Goal: Transaction & Acquisition: Book appointment/travel/reservation

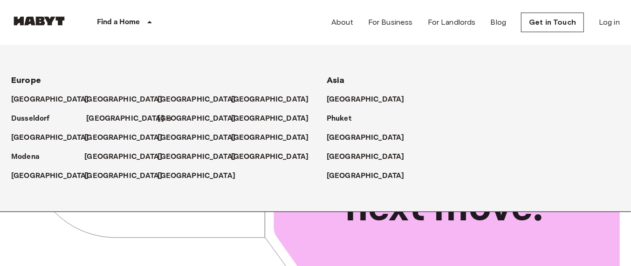
click at [89, 116] on p "[GEOGRAPHIC_DATA]" at bounding box center [125, 118] width 78 height 11
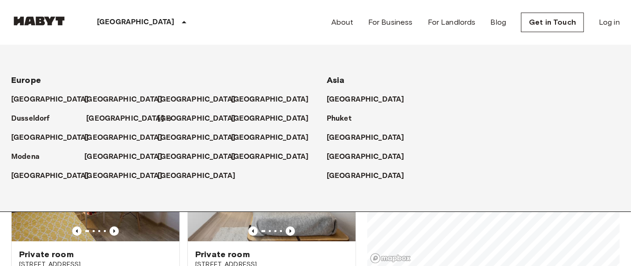
click at [89, 116] on p "[GEOGRAPHIC_DATA]" at bounding box center [125, 118] width 78 height 11
click at [178, 25] on icon at bounding box center [183, 22] width 11 height 11
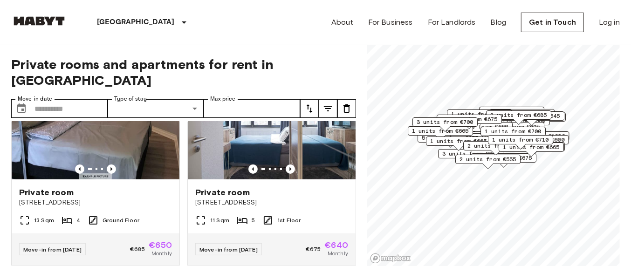
scroll to position [268, 0]
click at [484, 157] on span "2 units from €555" at bounding box center [487, 159] width 57 height 8
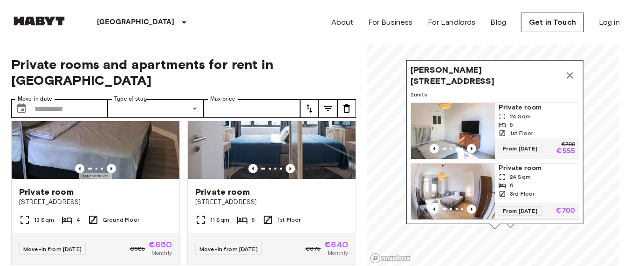
click at [572, 70] on icon "Map marker" at bounding box center [569, 75] width 11 height 11
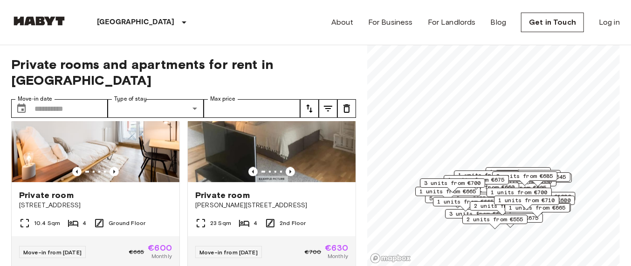
scroll to position [1087, 0]
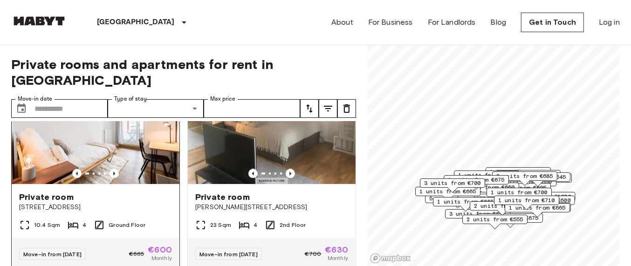
click at [99, 125] on img at bounding box center [96, 128] width 168 height 112
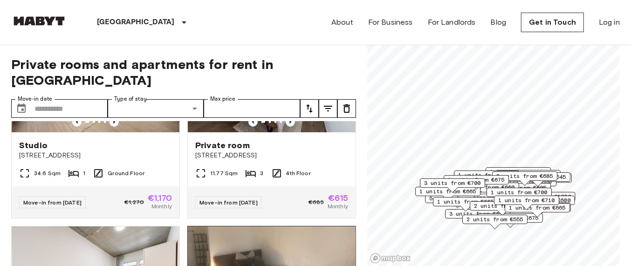
scroll to position [912, 0]
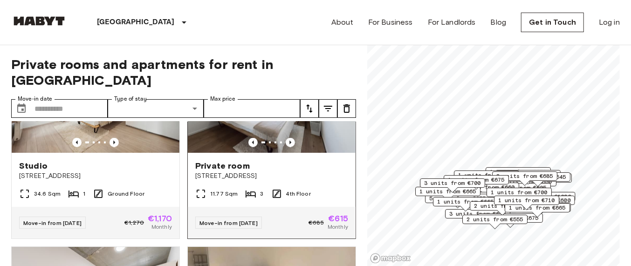
click at [315, 125] on img at bounding box center [272, 97] width 168 height 112
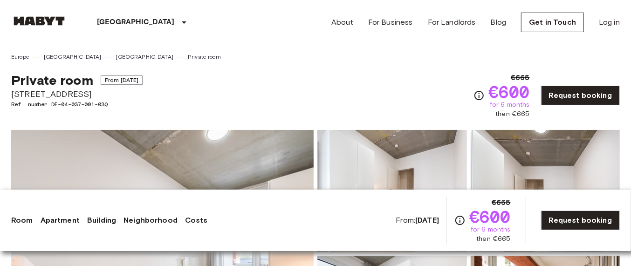
copy div "Private room From Nov 4 2025 Gref-Völsing-Straße 15"
drag, startPoint x: 4, startPoint y: 82, endPoint x: 107, endPoint y: 92, distance: 103.4
copy div "€600 for 6 month"
copy div "€600 for 6 months"
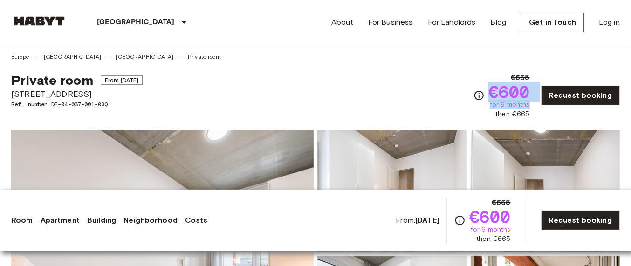
drag, startPoint x: 496, startPoint y: 93, endPoint x: 533, endPoint y: 102, distance: 38.2
click at [533, 102] on div "€665 €600 for 6 months then €665 Request booking" at bounding box center [546, 95] width 146 height 47
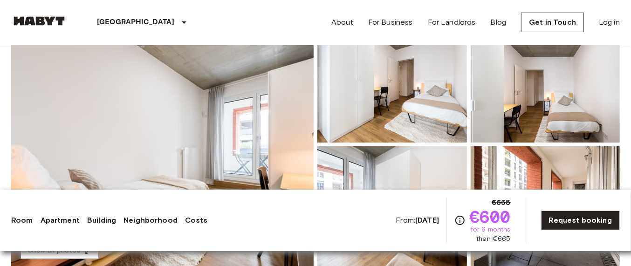
scroll to position [116, 0]
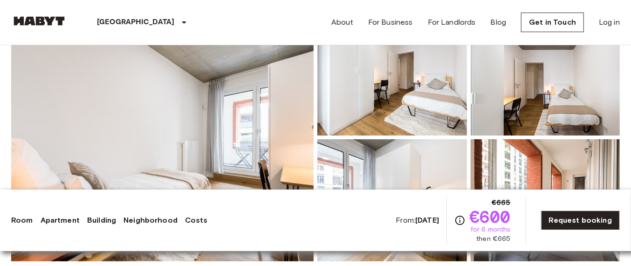
click at [231, 110] on img at bounding box center [162, 138] width 302 height 248
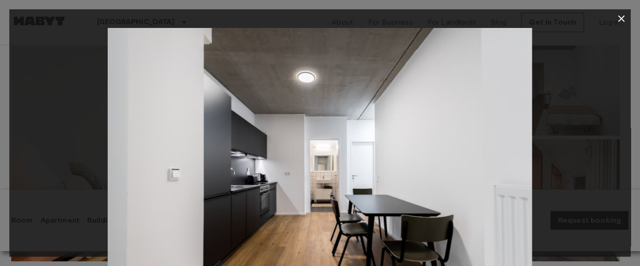
click at [622, 18] on icon "button" at bounding box center [621, 18] width 7 height 7
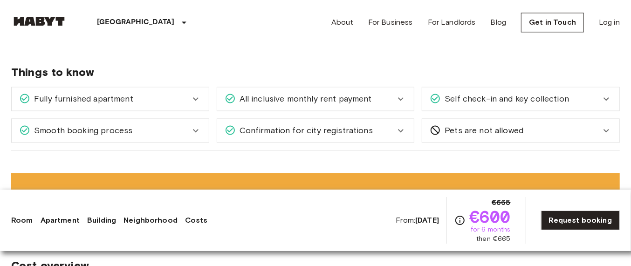
scroll to position [1456, 0]
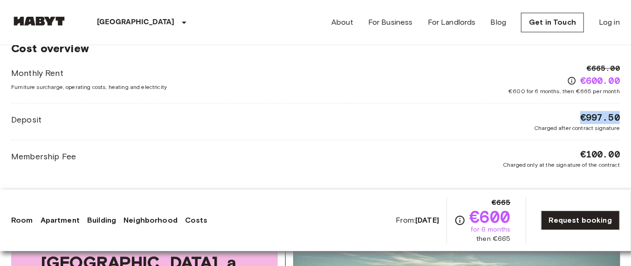
drag, startPoint x: 573, startPoint y: 105, endPoint x: 627, endPoint y: 103, distance: 54.1
copy span "€997.50"
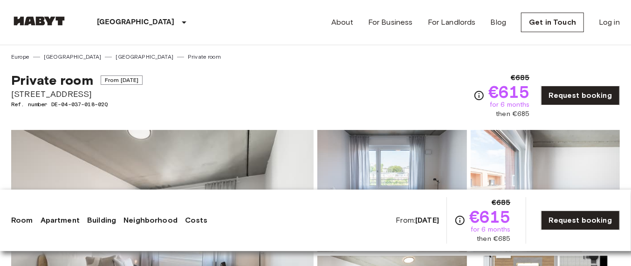
drag, startPoint x: 495, startPoint y: 90, endPoint x: 536, endPoint y: 90, distance: 41.0
click at [536, 90] on div "€685 €615 for 6 months then €685 Request booking" at bounding box center [546, 95] width 146 height 47
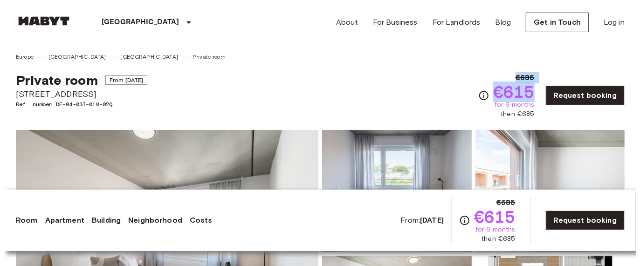
scroll to position [175, 0]
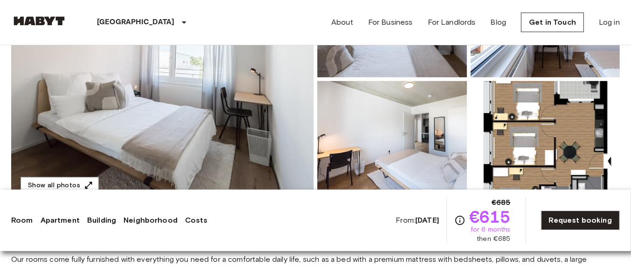
click at [252, 92] on img at bounding box center [162, 79] width 302 height 248
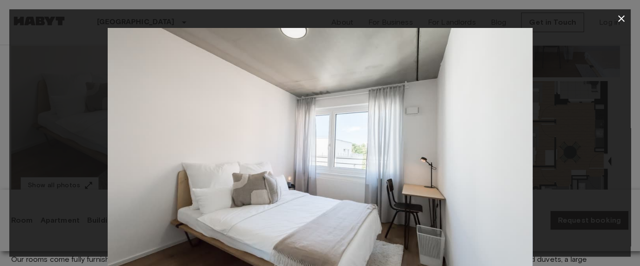
click at [378, 136] on img at bounding box center [320, 169] width 424 height 283
